Goal: Information Seeking & Learning: Learn about a topic

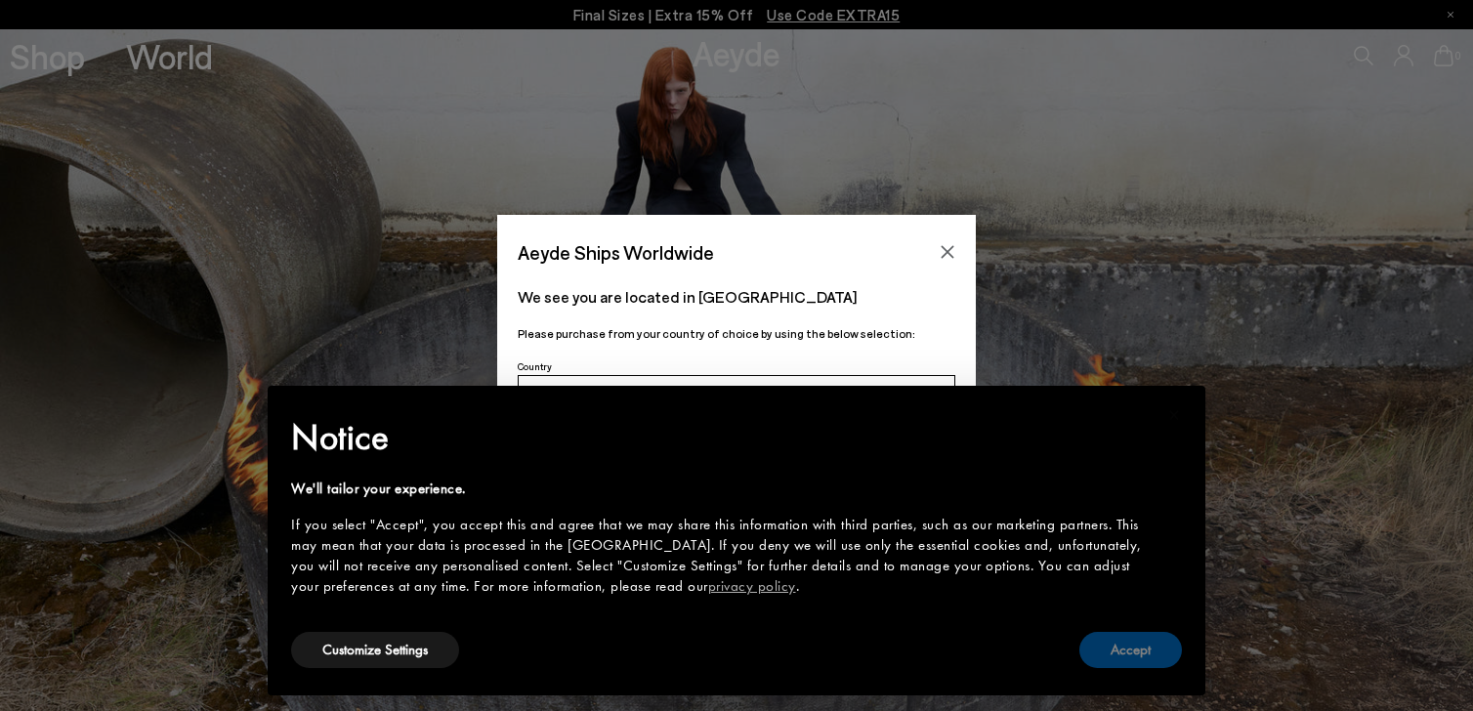
click at [1104, 642] on button "Accept" at bounding box center [1130, 650] width 103 height 36
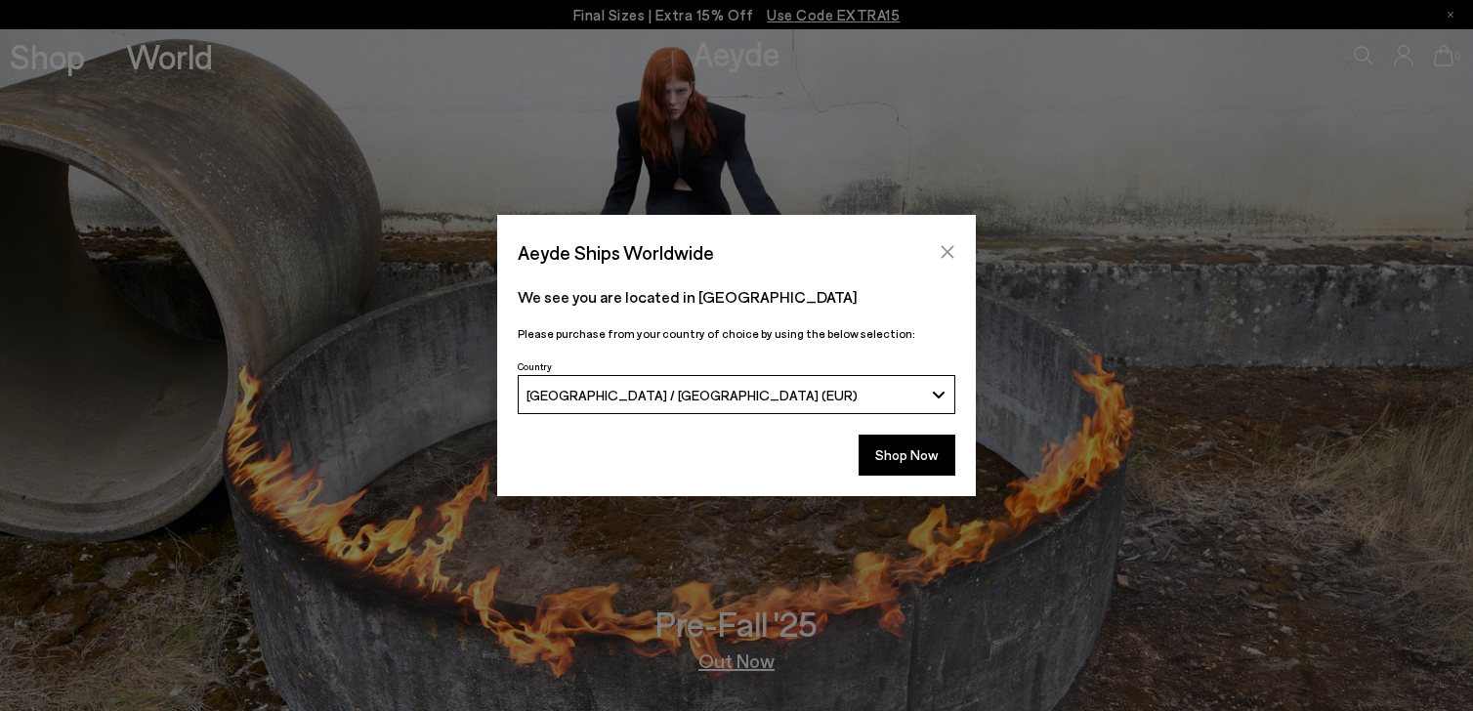
click at [948, 262] on button "Close" at bounding box center [947, 251] width 29 height 29
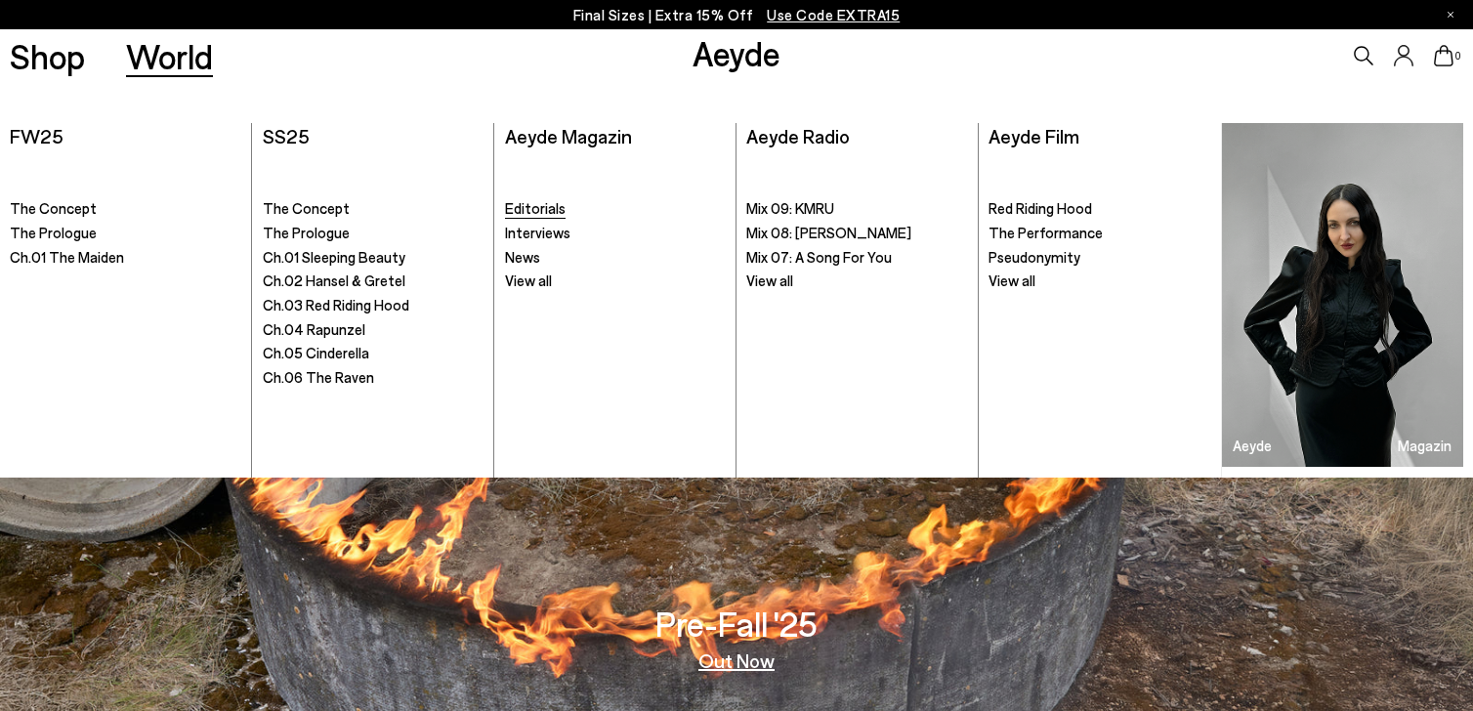
click at [518, 208] on span "Editorials" at bounding box center [535, 208] width 61 height 18
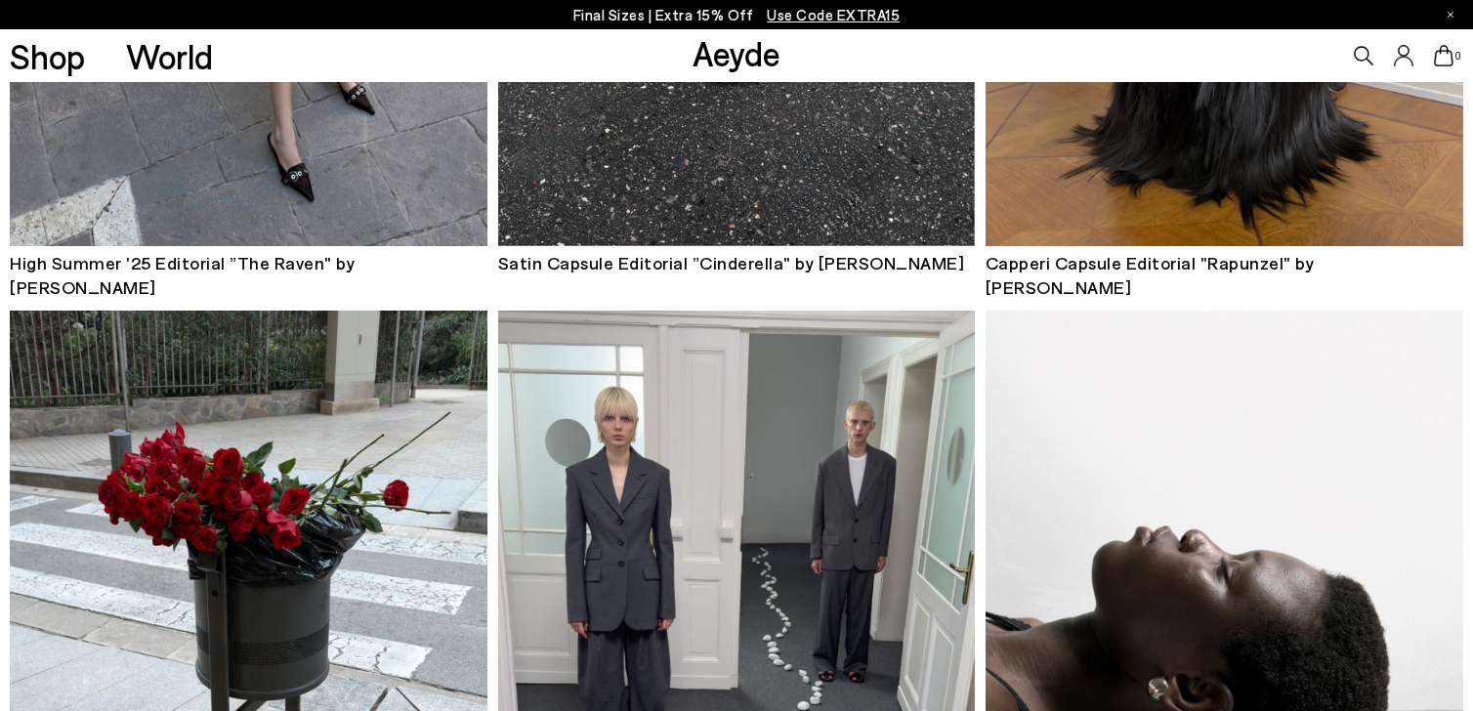
scroll to position [1611, 0]
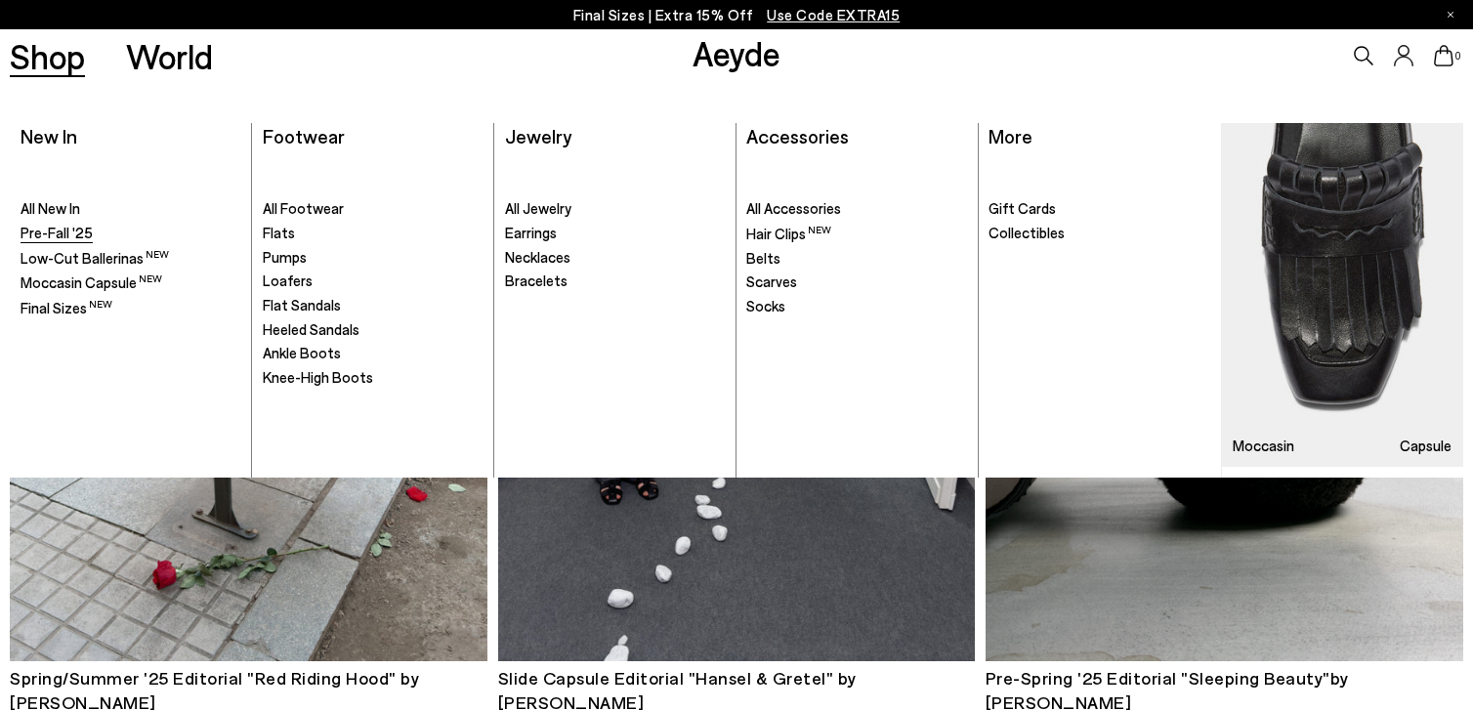
click at [56, 227] on span "Pre-Fall '25" at bounding box center [57, 233] width 72 height 18
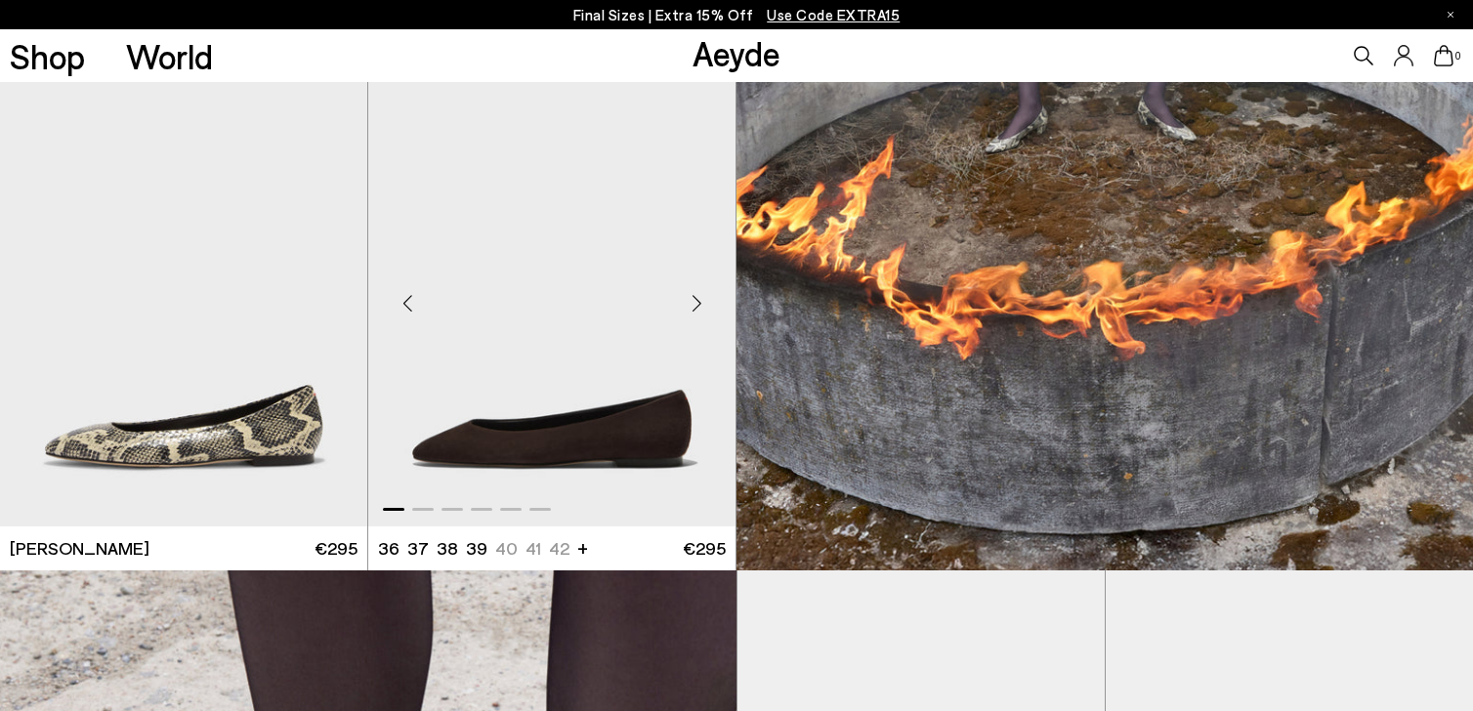
scroll to position [940, 0]
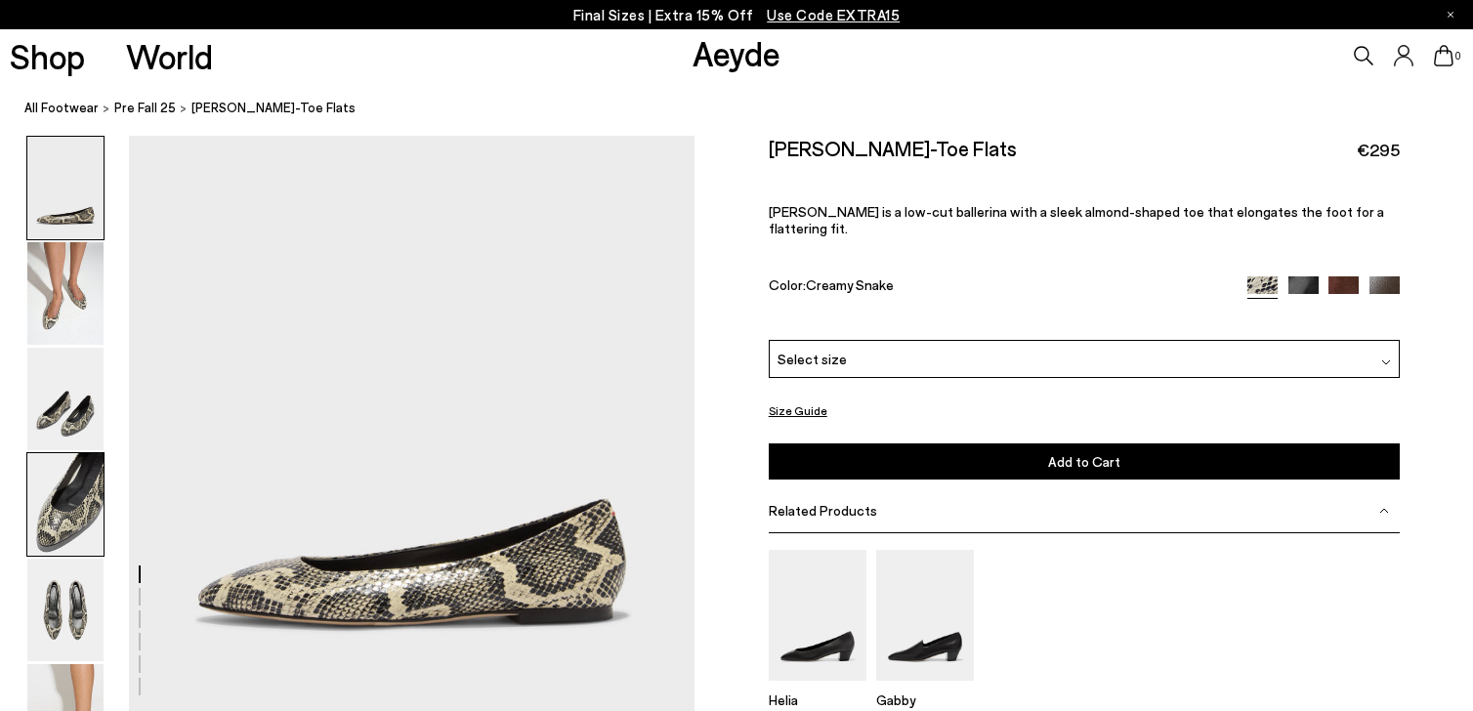
click at [62, 510] on img at bounding box center [65, 504] width 76 height 103
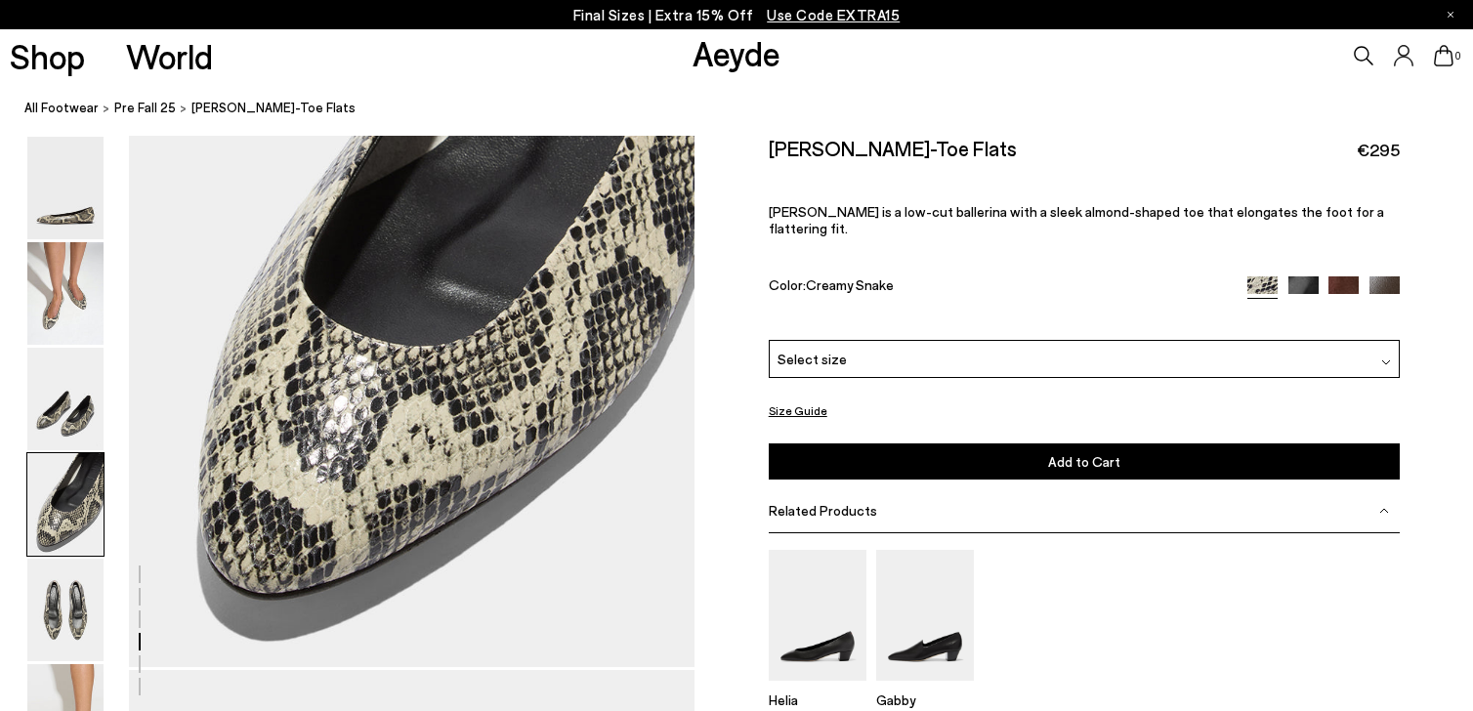
scroll to position [2317, 0]
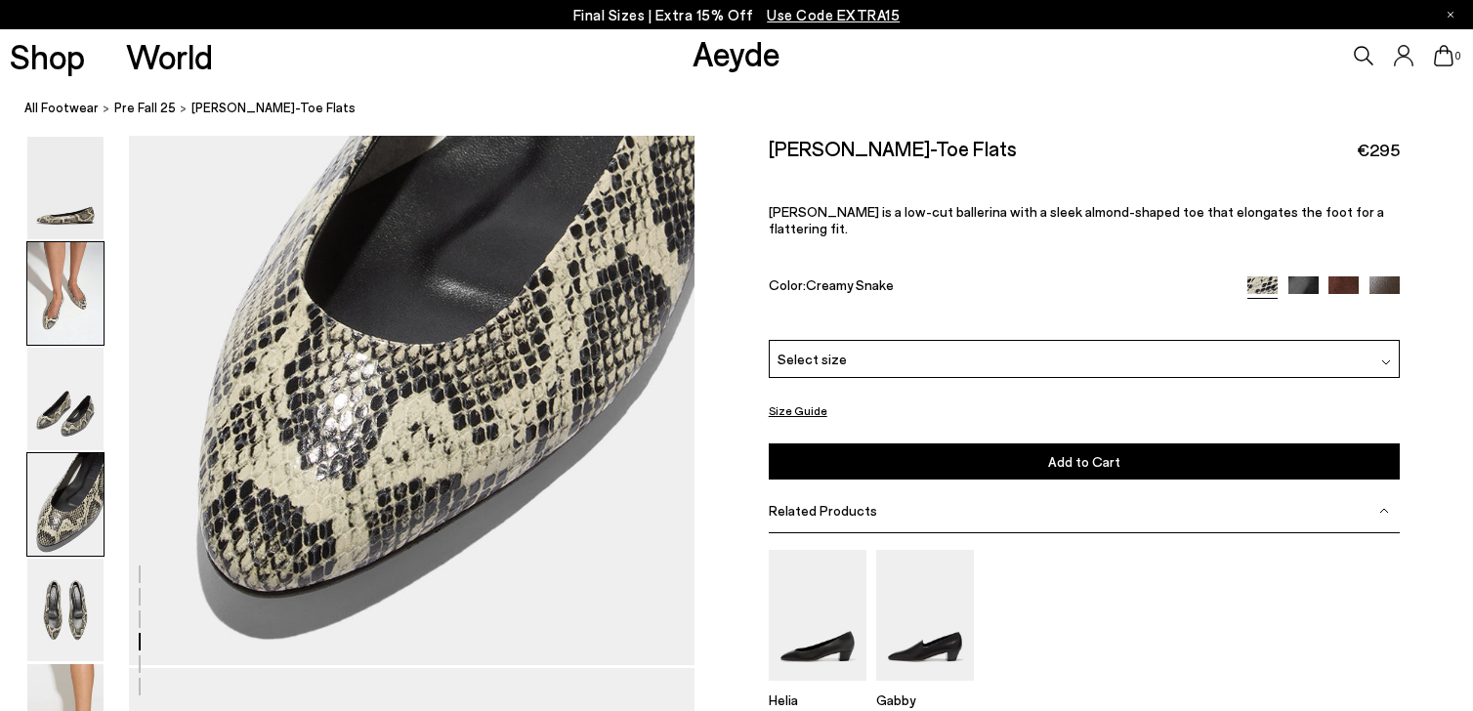
click at [67, 334] on img at bounding box center [65, 293] width 76 height 103
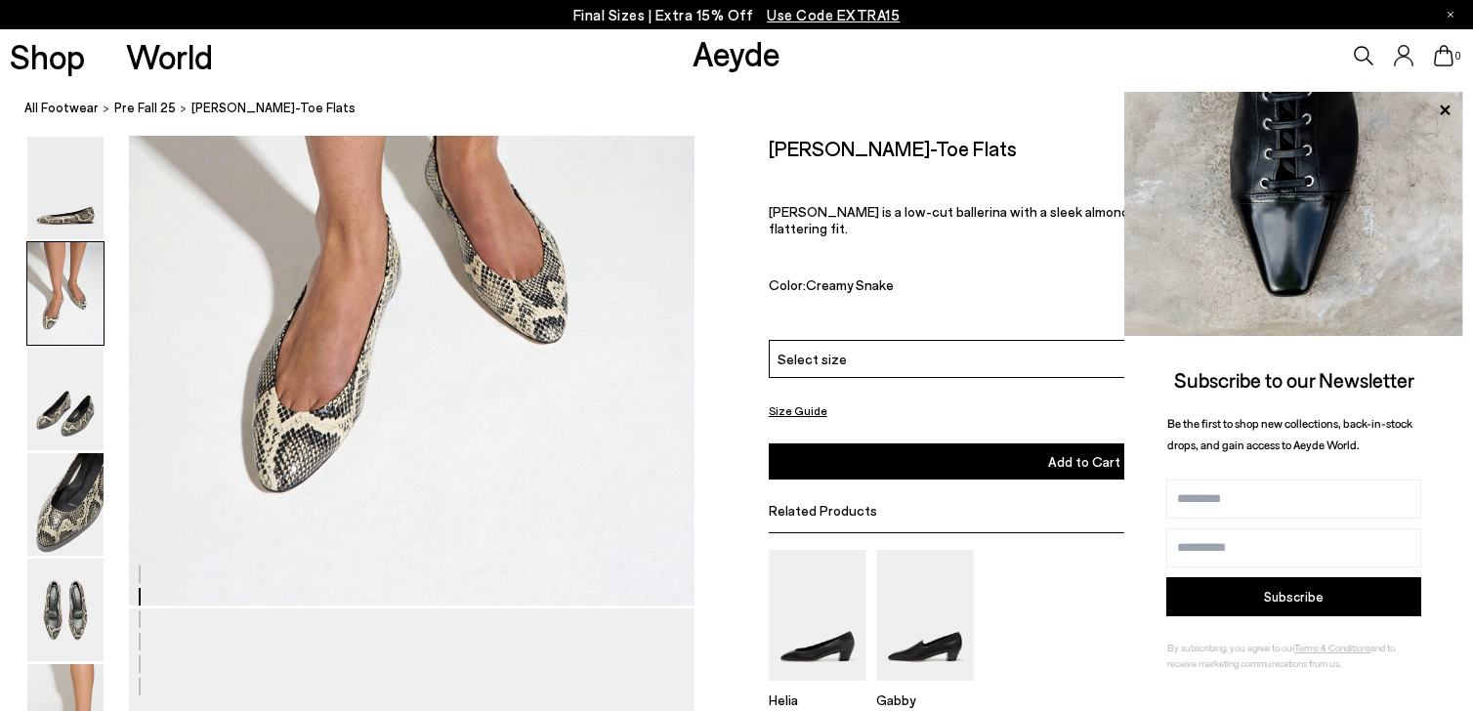
scroll to position [913, 0]
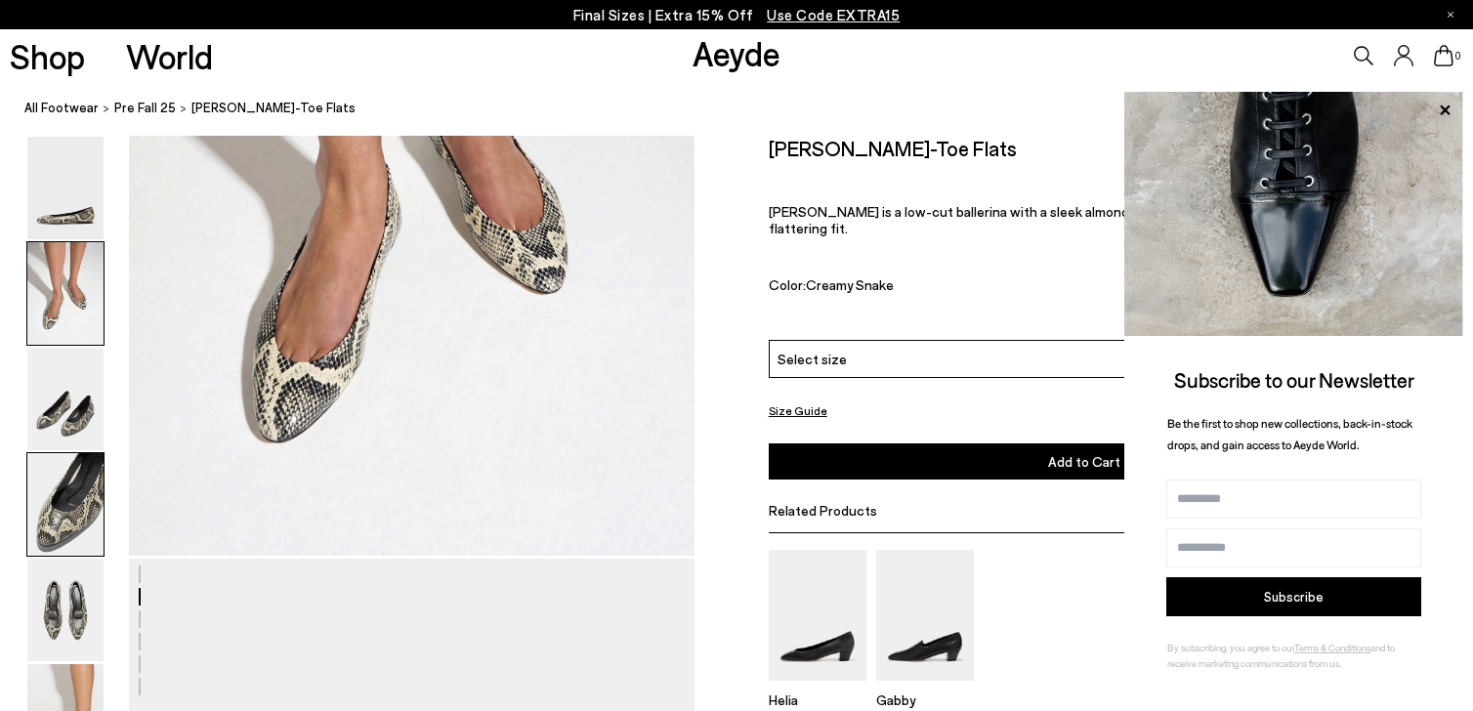
click at [54, 496] on img at bounding box center [65, 504] width 76 height 103
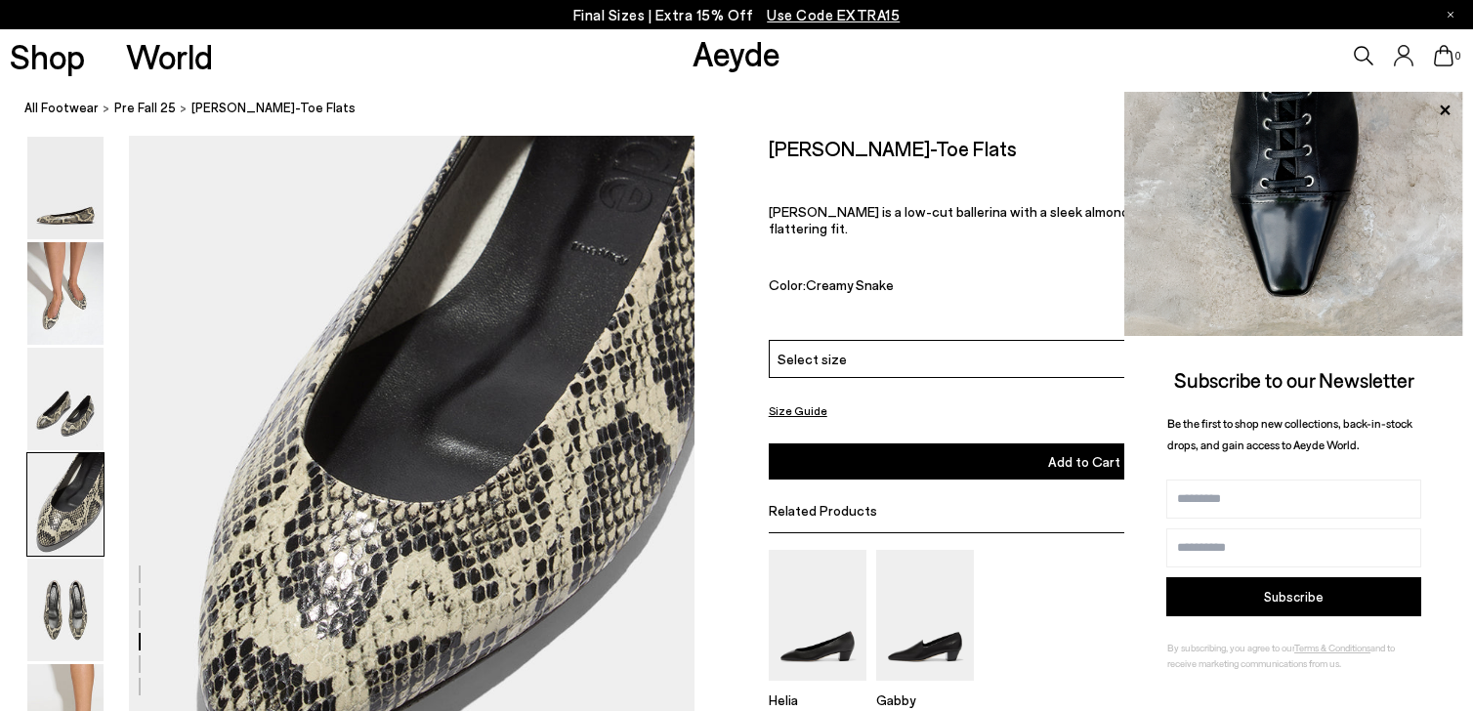
scroll to position [2183, 0]
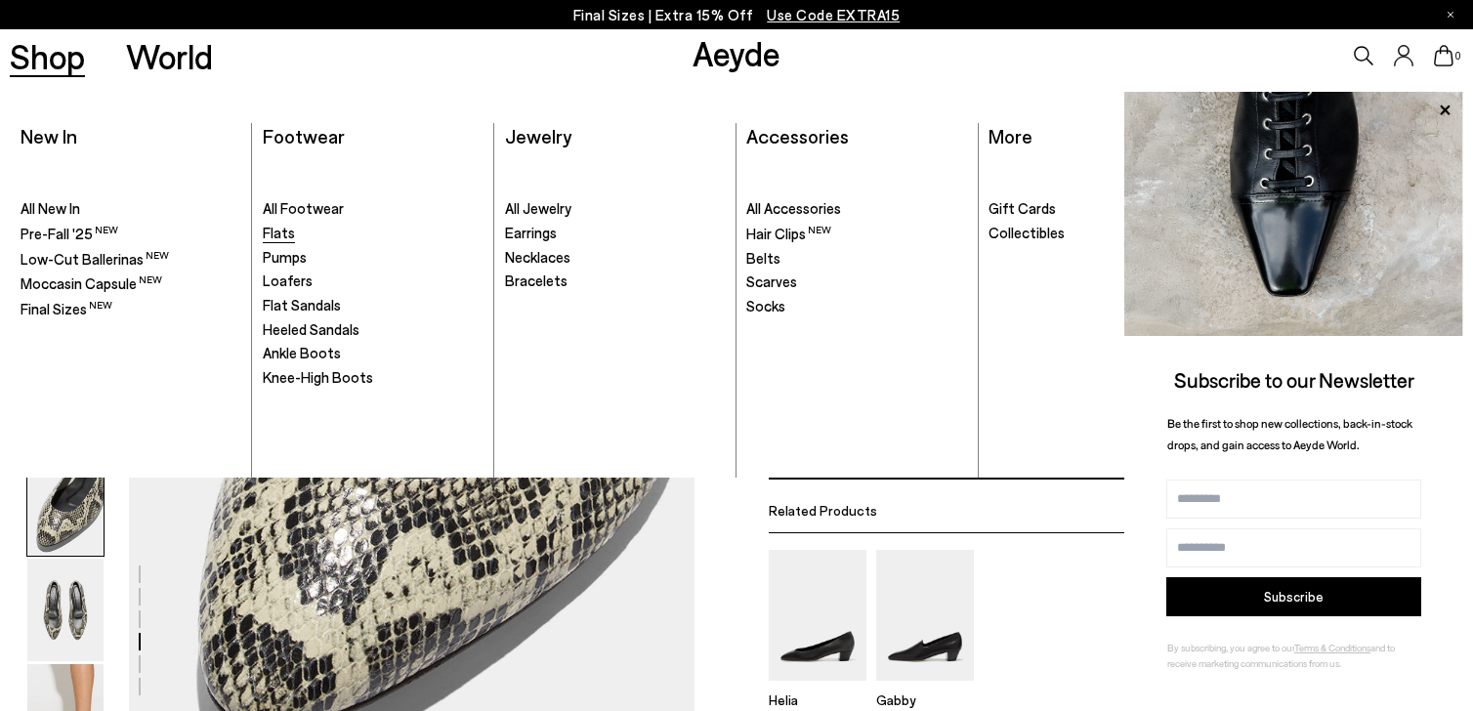
click at [273, 229] on span "Flats" at bounding box center [279, 233] width 32 height 18
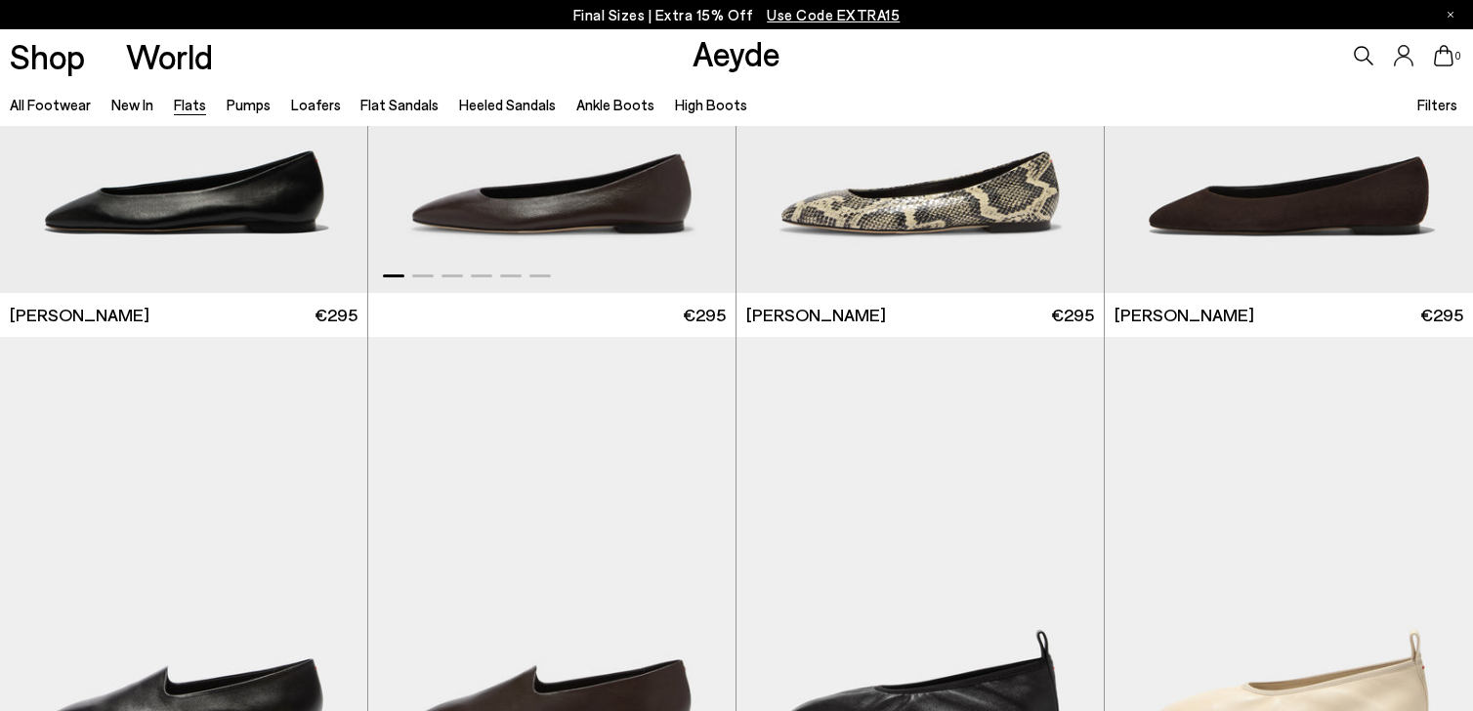
scroll to position [282, 0]
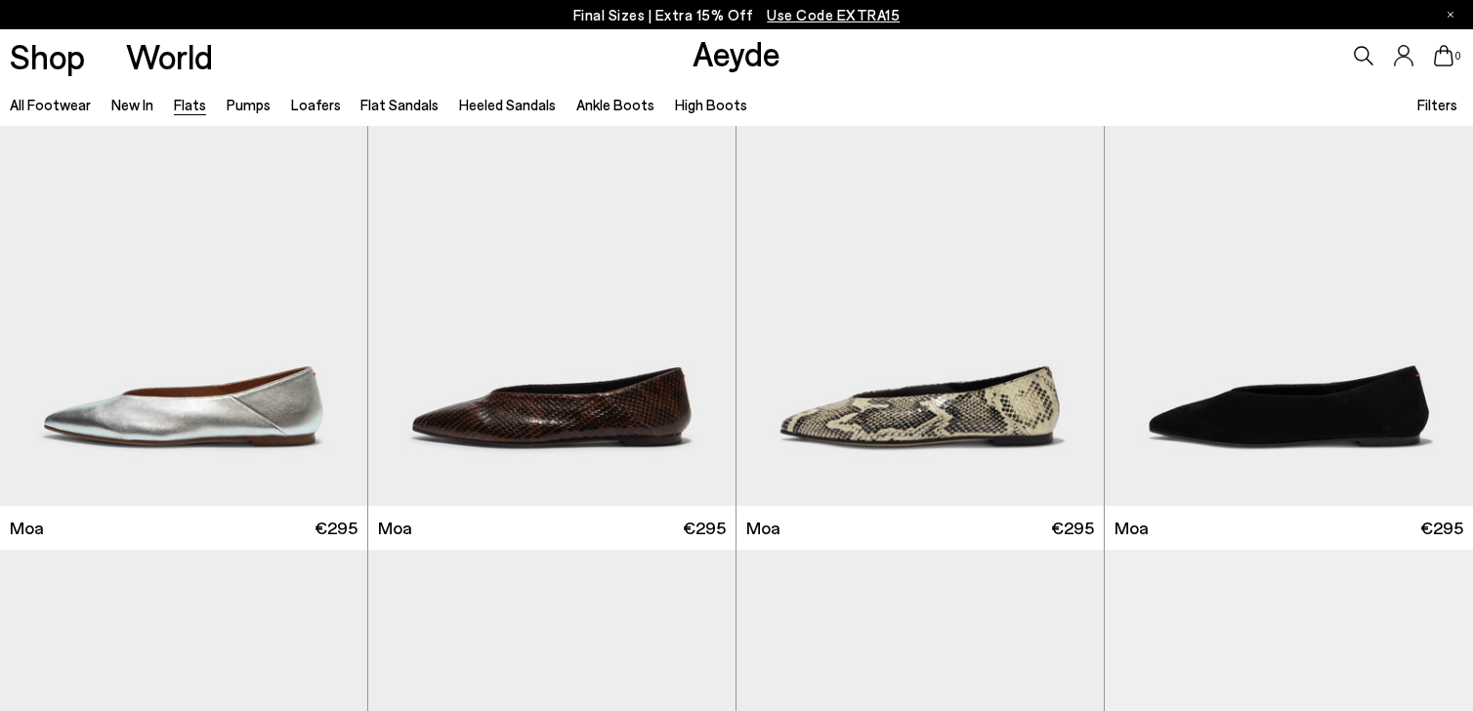
scroll to position [3330, 0]
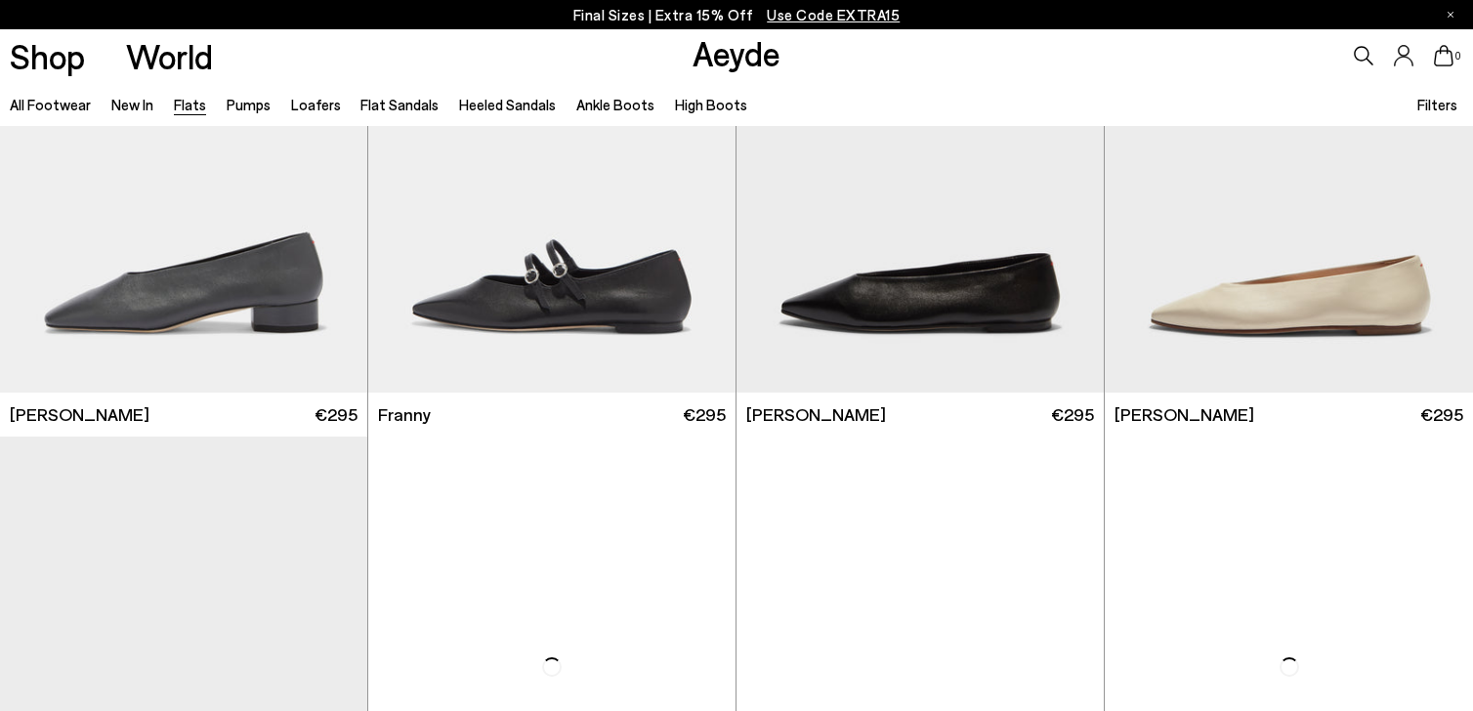
scroll to position [6392, 0]
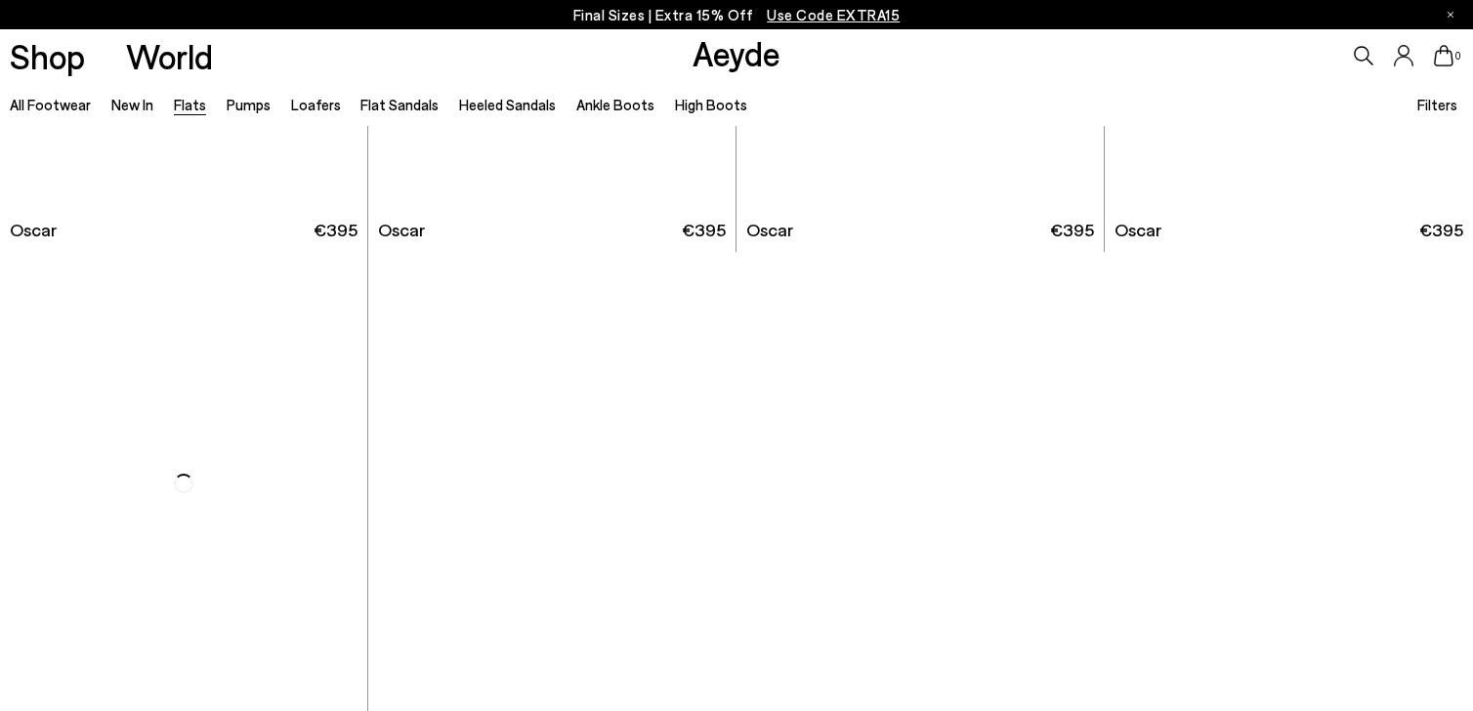
scroll to position [10424, 0]
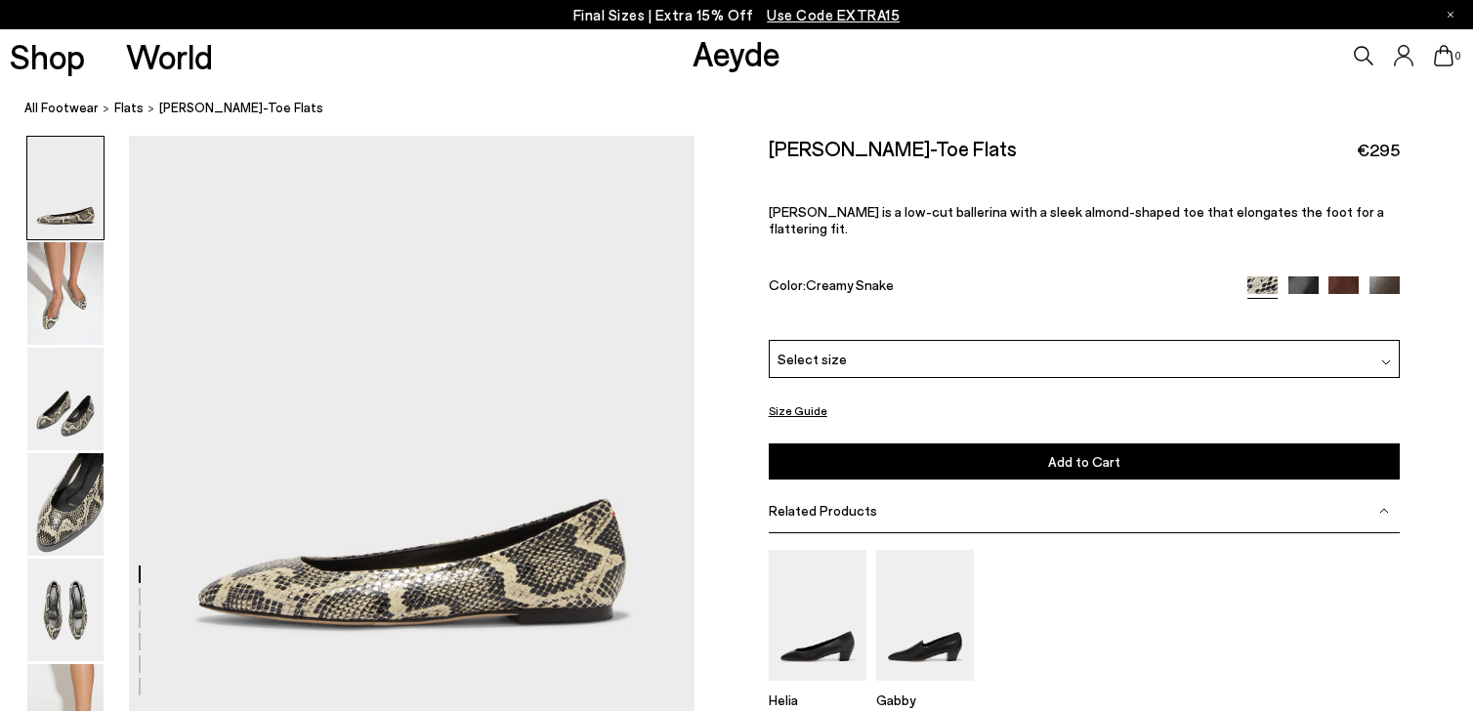
scroll to position [49, 0]
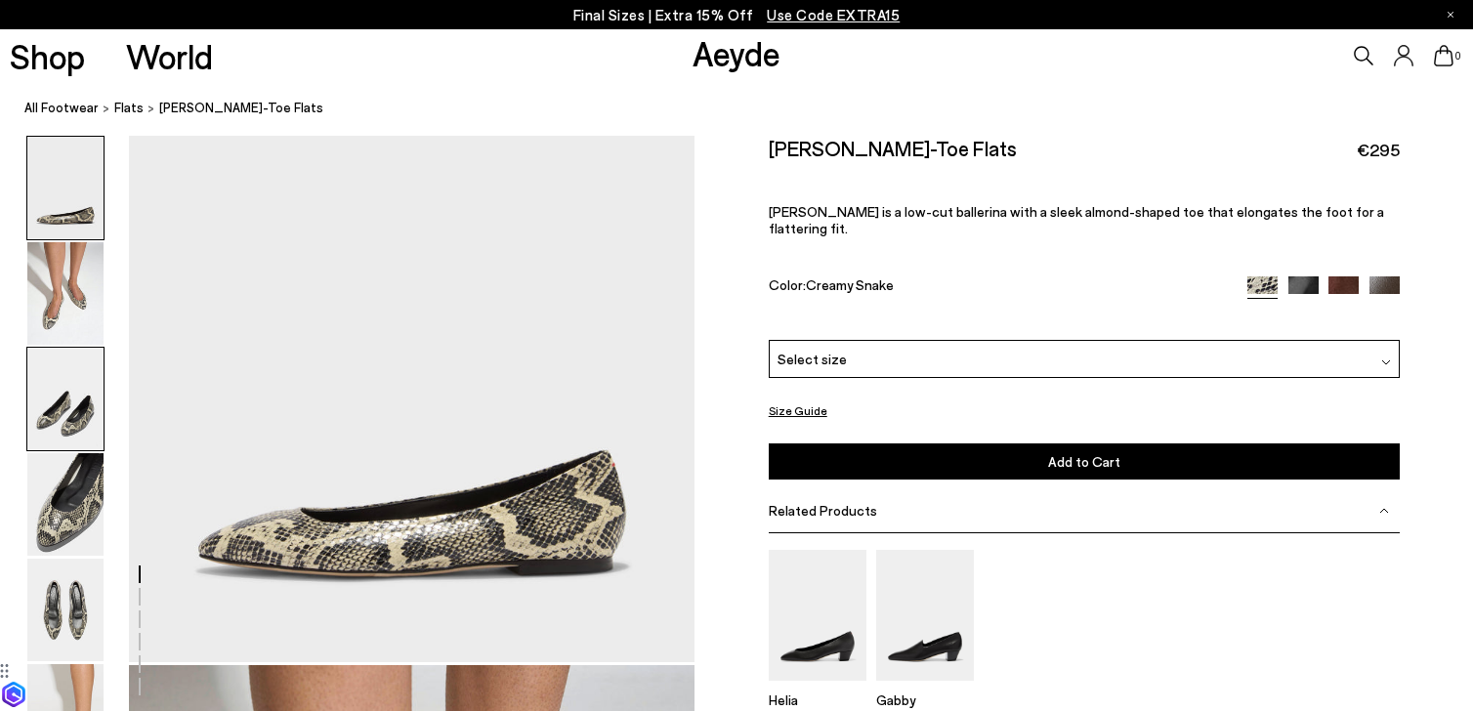
click at [78, 396] on img at bounding box center [65, 399] width 76 height 103
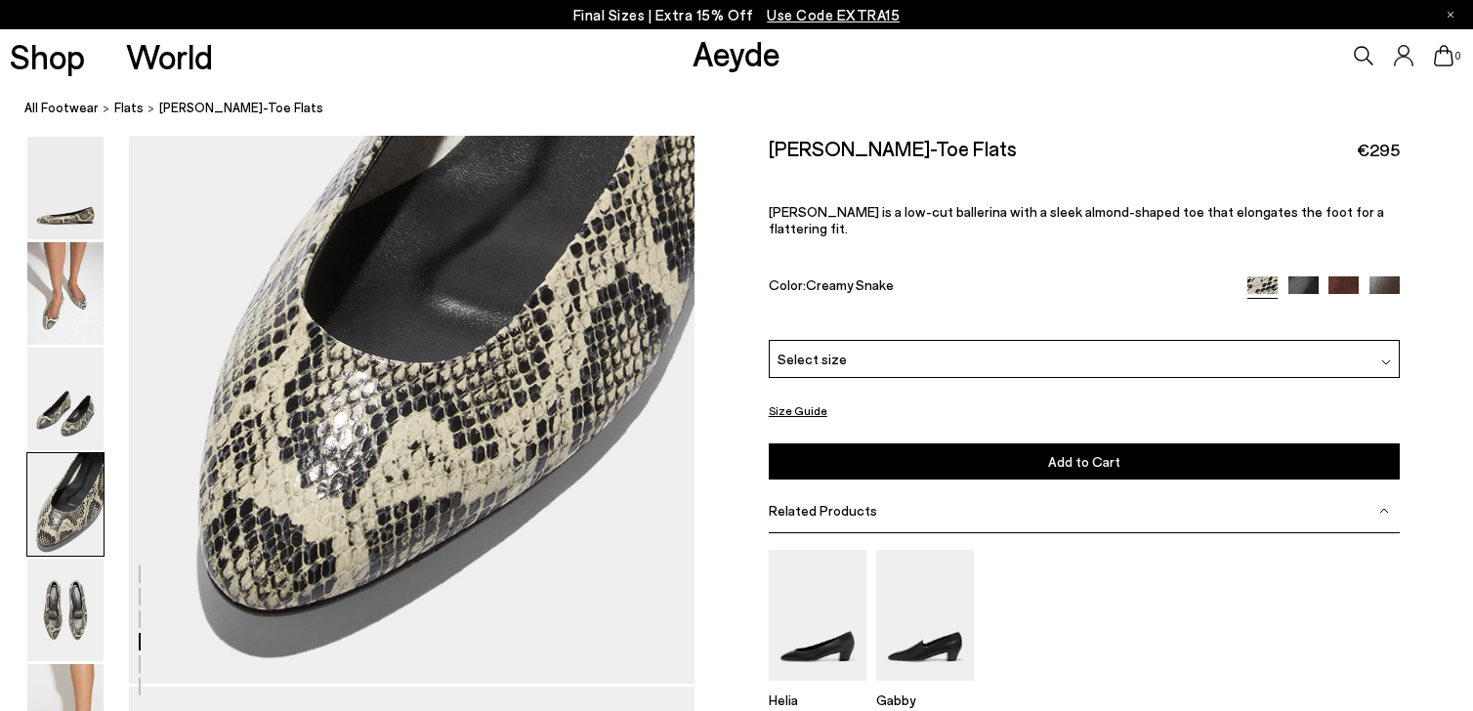
scroll to position [2321, 0]
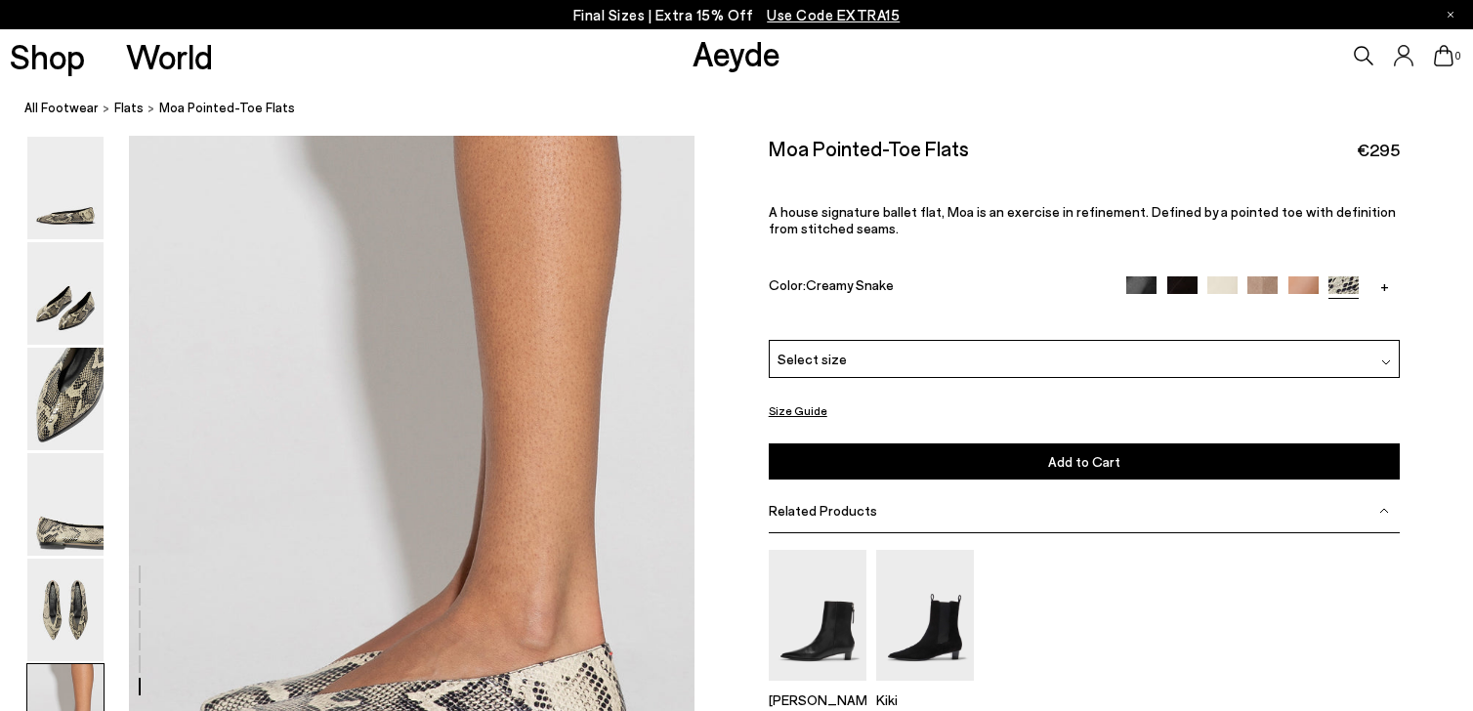
scroll to position [3431, 0]
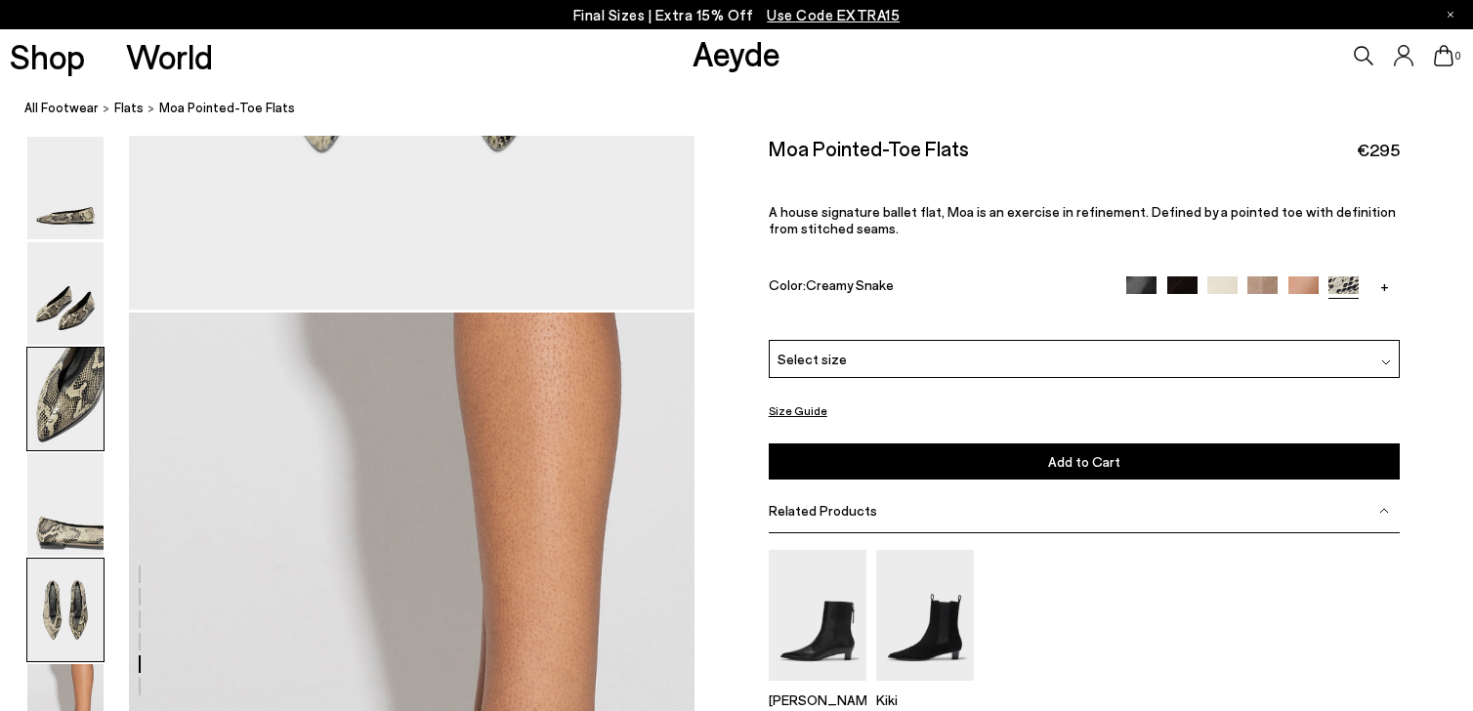
click at [76, 381] on img at bounding box center [65, 399] width 76 height 103
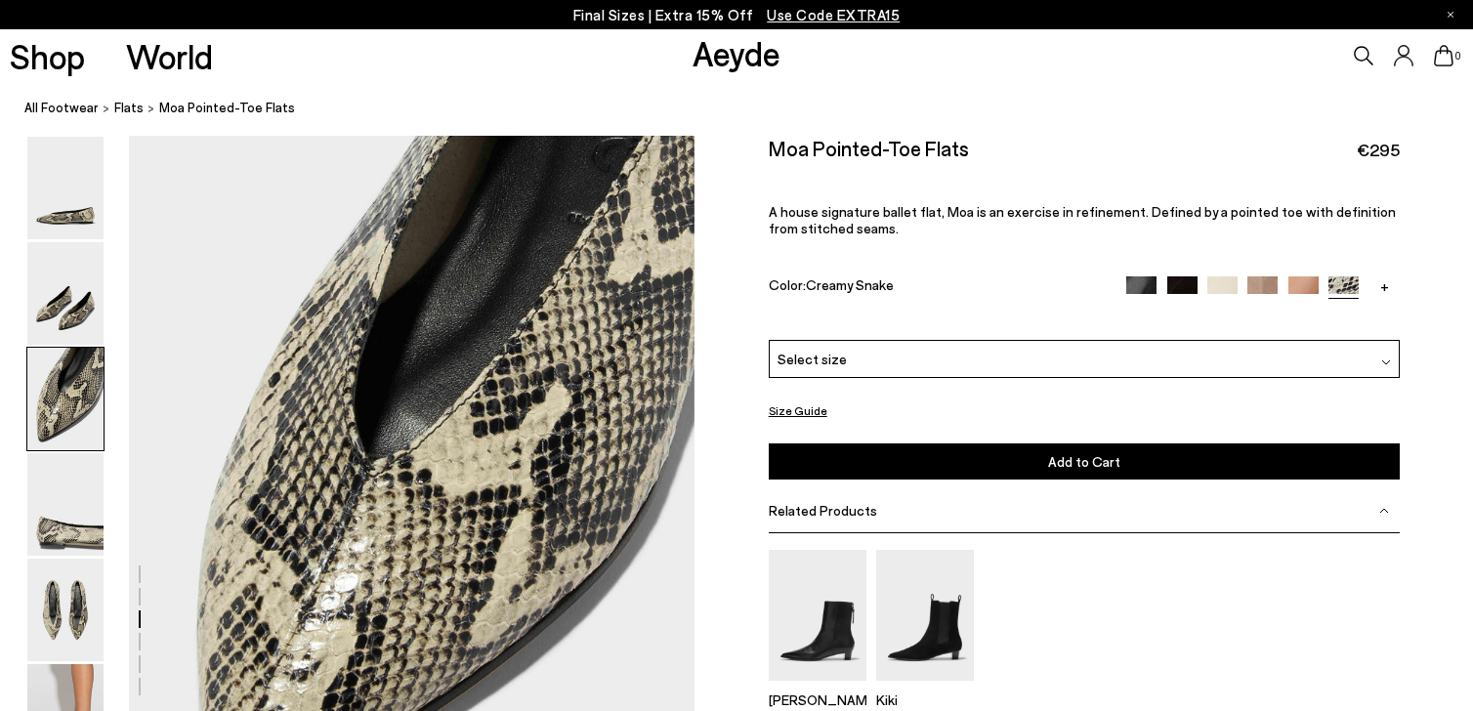
scroll to position [1337, 0]
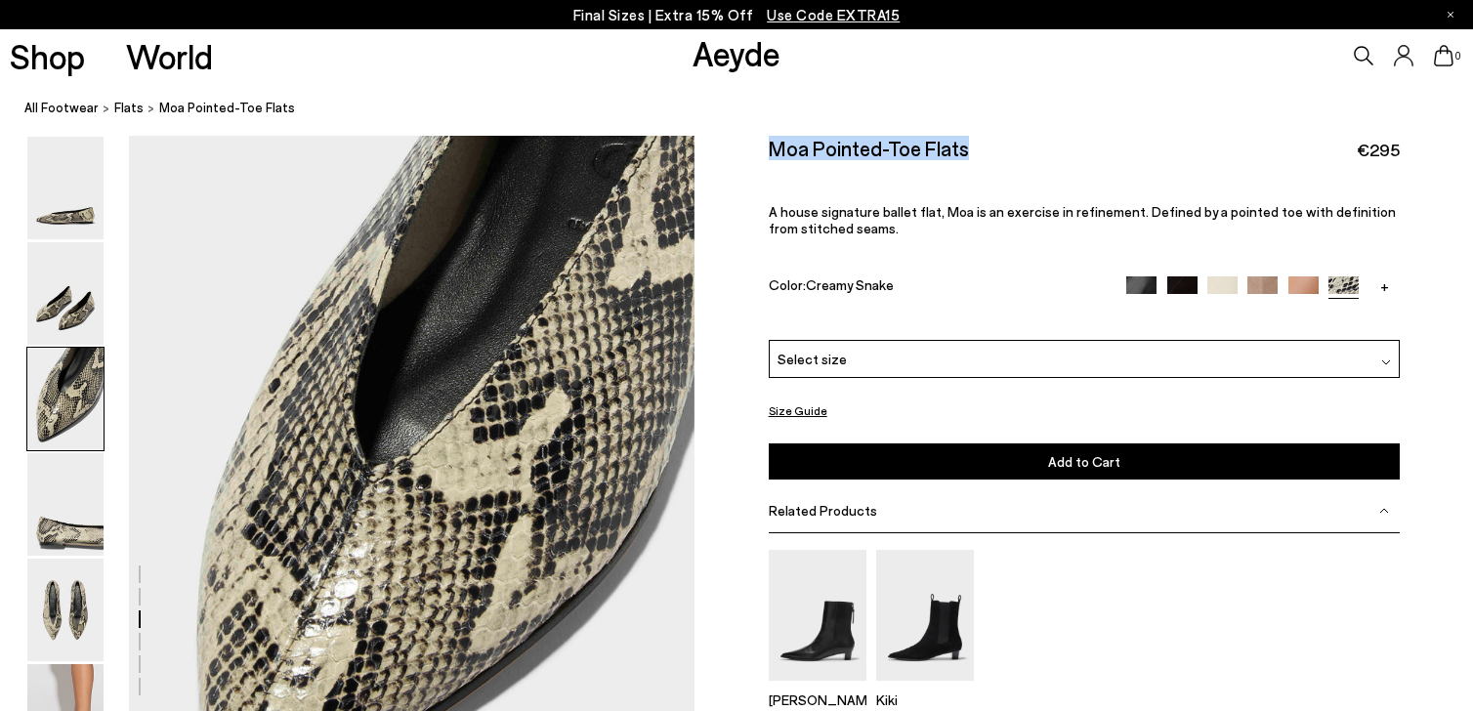
drag, startPoint x: 979, startPoint y: 148, endPoint x: 767, endPoint y: 142, distance: 212.0
click at [767, 142] on div "Size Guide Shoes Belt Our shoes come in European sizing. The easiest way to mea…" at bounding box center [1083, 493] width 778 height 714
copy h2 "Moa Pointed-Toe Flats"
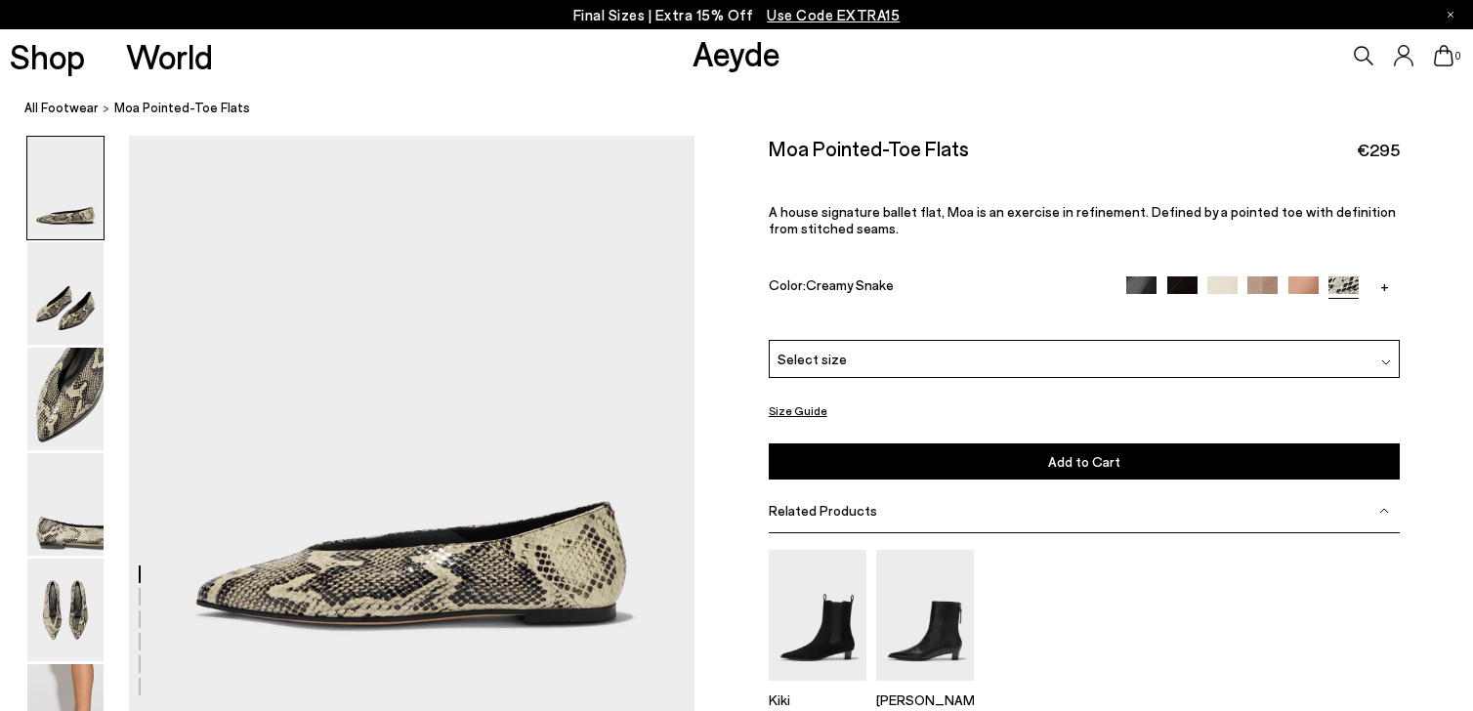
click at [1386, 276] on link "+" at bounding box center [1384, 285] width 30 height 18
click at [1343, 276] on img at bounding box center [1343, 291] width 30 height 30
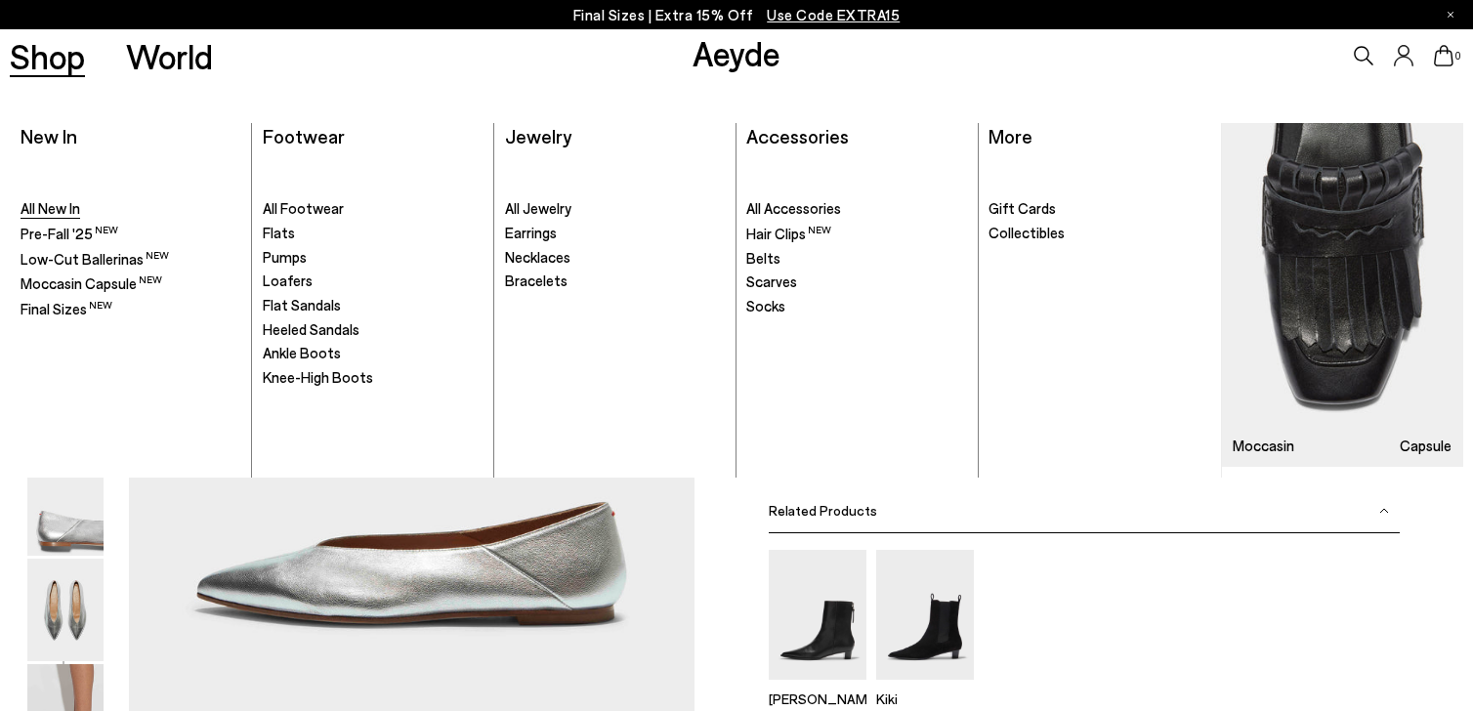
click at [49, 211] on span "All New In" at bounding box center [51, 208] width 60 height 18
